Goal: Transaction & Acquisition: Purchase product/service

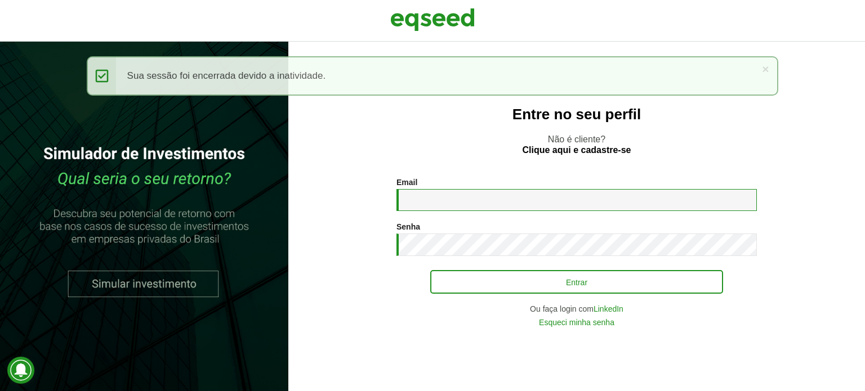
type input "**********"
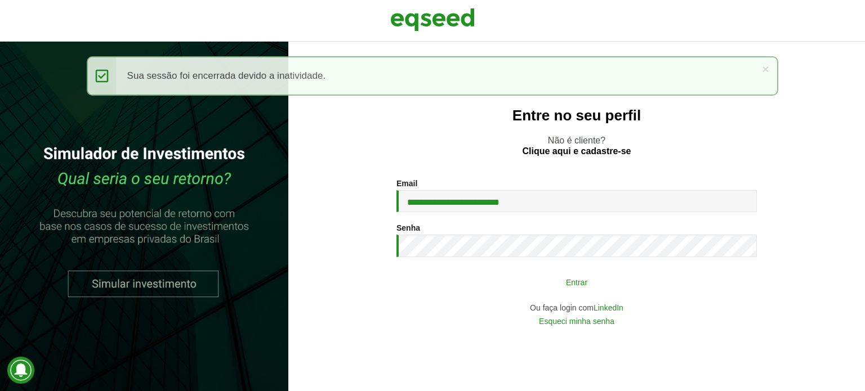
click at [547, 281] on button "Entrar" at bounding box center [576, 281] width 293 height 21
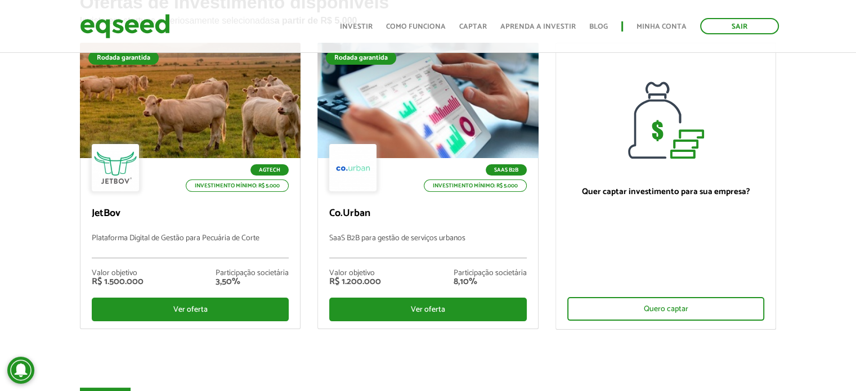
scroll to position [95, 0]
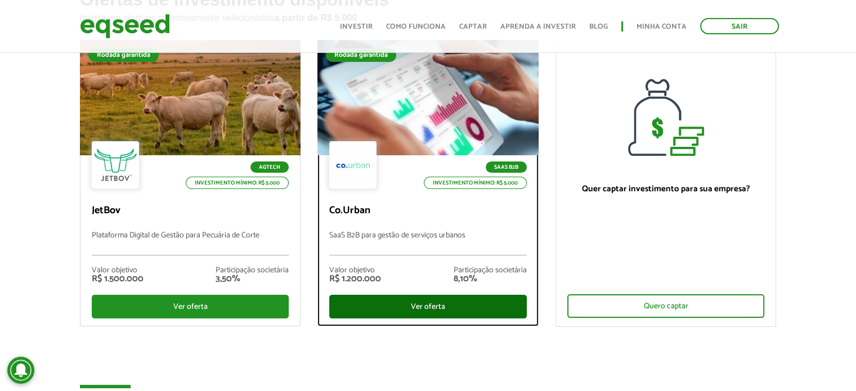
click at [419, 305] on div "Ver oferta" at bounding box center [428, 307] width 198 height 24
